Goal: Task Accomplishment & Management: Manage account settings

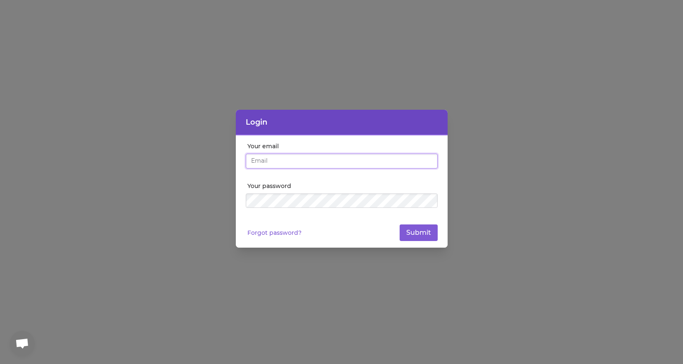
click at [292, 166] on input "Your email" at bounding box center [342, 160] width 192 height 15
type input "[EMAIL_ADDRESS][DOMAIN_NAME]"
click at [320, 161] on input "[EMAIL_ADDRESS][DOMAIN_NAME]" at bounding box center [342, 160] width 192 height 15
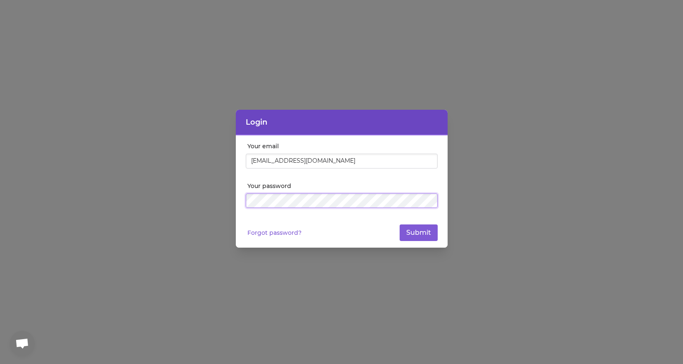
click at [400, 224] on button "Submit" at bounding box center [419, 232] width 38 height 17
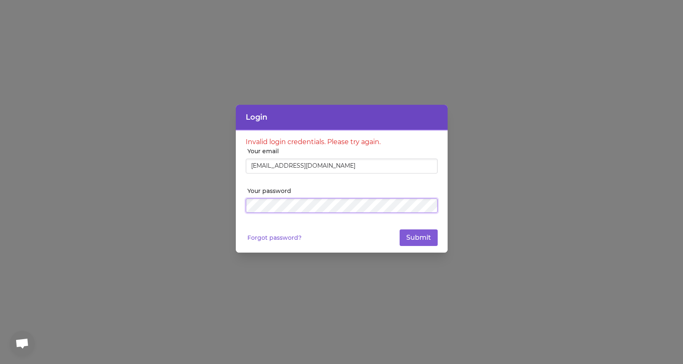
click at [330, 213] on div "Your password" at bounding box center [342, 203] width 192 height 33
click at [400, 229] on button "Submit" at bounding box center [419, 237] width 38 height 17
click at [287, 240] on link "Forgot password?" at bounding box center [274, 237] width 54 height 8
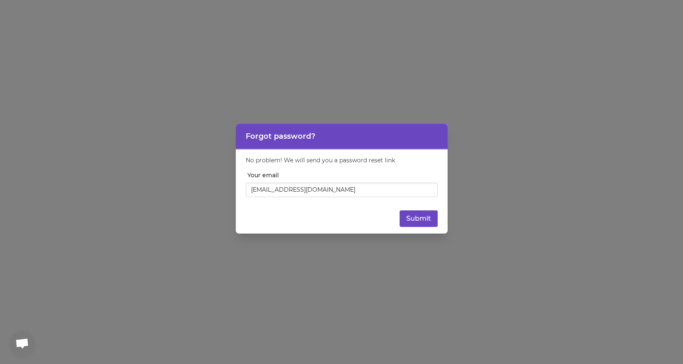
type input "[EMAIL_ADDRESS][DOMAIN_NAME]"
click at [420, 213] on button "Submit" at bounding box center [419, 218] width 38 height 17
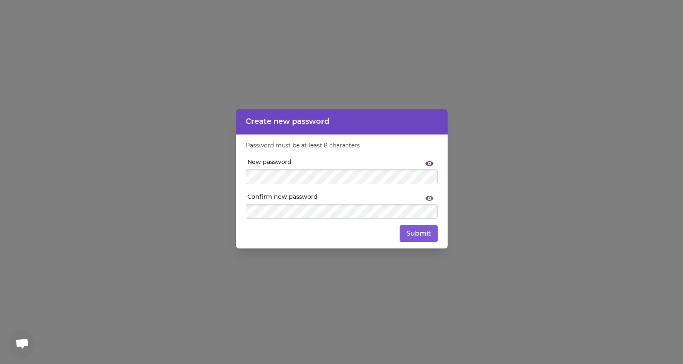
click at [431, 161] on icon at bounding box center [429, 164] width 10 height 10
click at [426, 235] on button "Submit" at bounding box center [419, 233] width 38 height 17
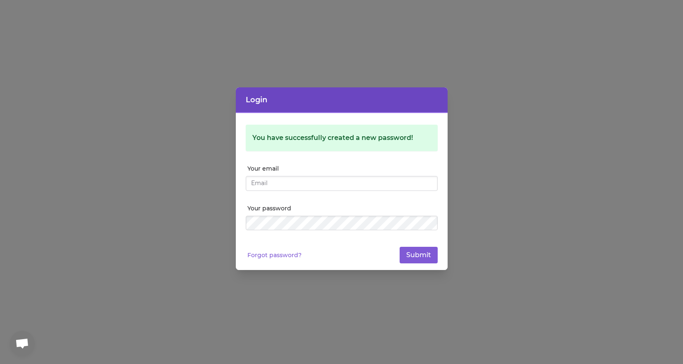
click at [293, 186] on input "Your email" at bounding box center [342, 183] width 192 height 15
type input "[EMAIL_ADDRESS][DOMAIN_NAME]"
click at [400, 246] on button "Submit" at bounding box center [419, 254] width 38 height 17
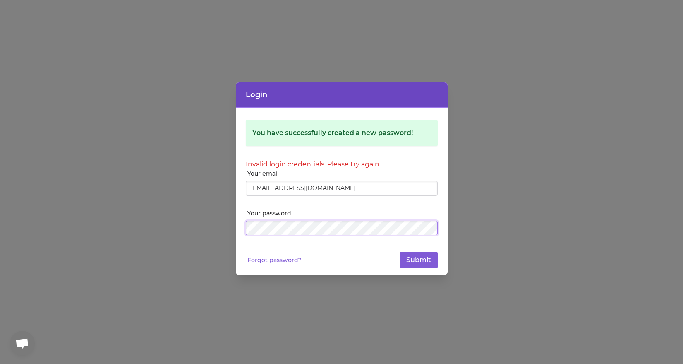
click at [168, 220] on div "Login You have successfully created a new password! Invalid login credentials. …" at bounding box center [341, 182] width 683 height 364
click at [400, 251] on button "Submit" at bounding box center [419, 259] width 38 height 17
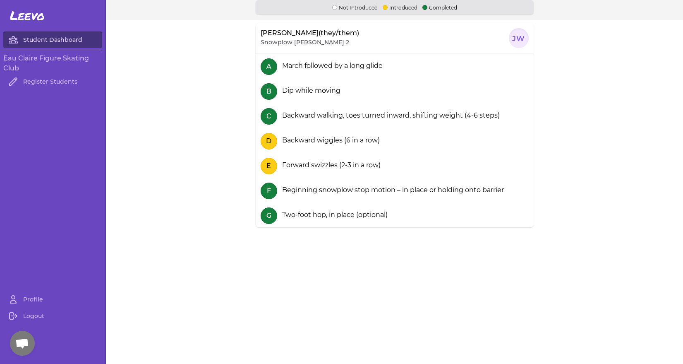
click at [75, 39] on link "Student Dashboard" at bounding box center [52, 39] width 99 height 17
click at [48, 59] on h3 "Eau Claire Figure Skating Club" at bounding box center [52, 63] width 99 height 20
